Goal: Navigation & Orientation: Go to known website

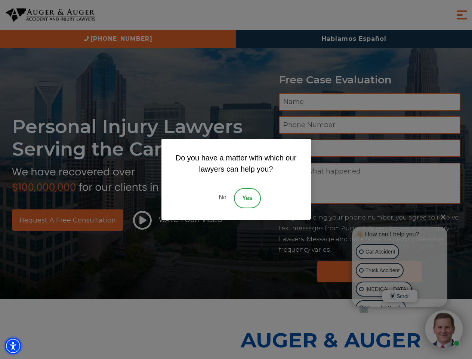
click at [13, 346] on img "Accessibility Menu" at bounding box center [13, 346] width 16 height 16
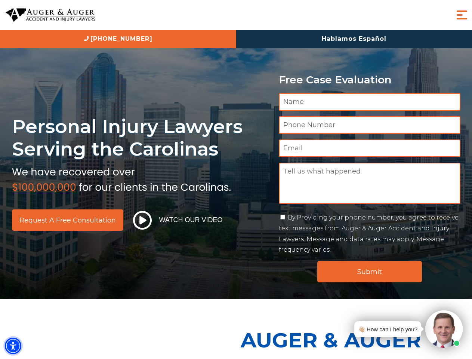
click at [13, 346] on img "Accessibility Menu" at bounding box center [13, 346] width 16 height 16
